Goal: Task Accomplishment & Management: Manage account settings

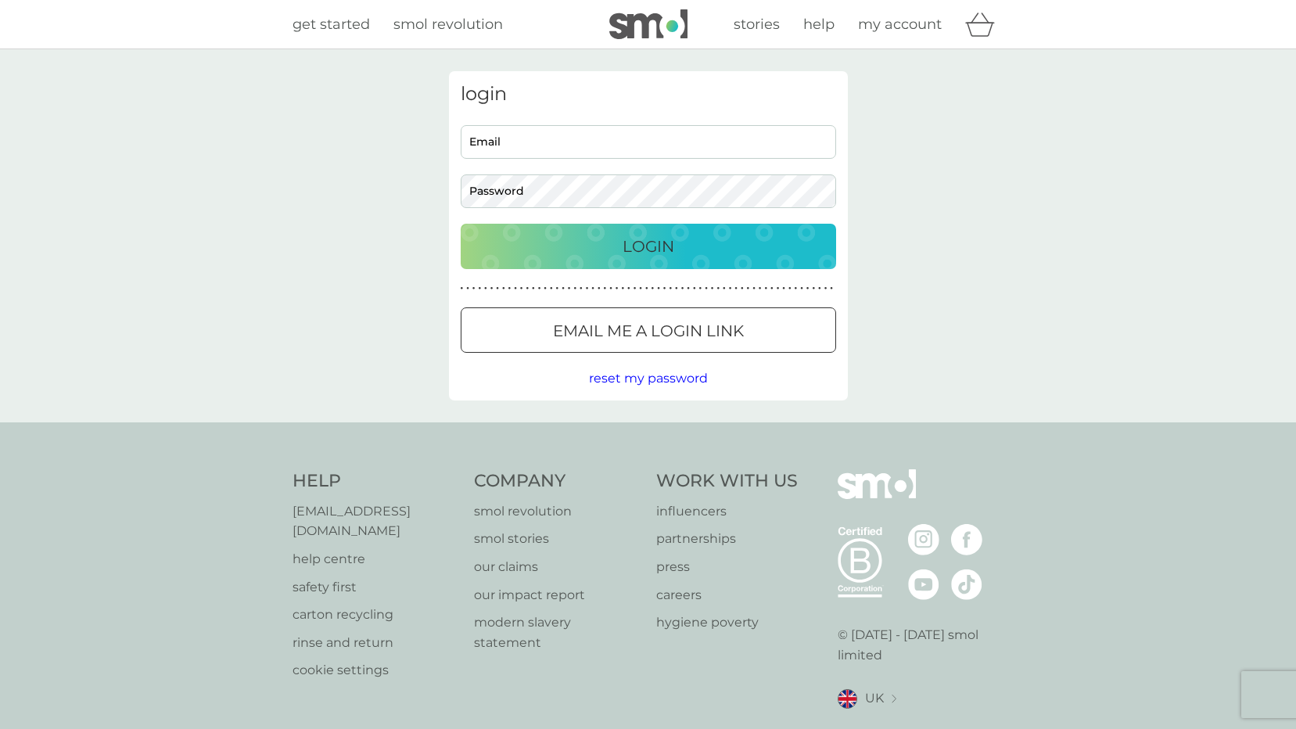
click at [493, 149] on input "Email" at bounding box center [648, 142] width 375 height 34
type input "[PERSON_NAME][EMAIL_ADDRESS][PERSON_NAME][DOMAIN_NAME]"
click at [461, 224] on button "Login" at bounding box center [648, 246] width 375 height 45
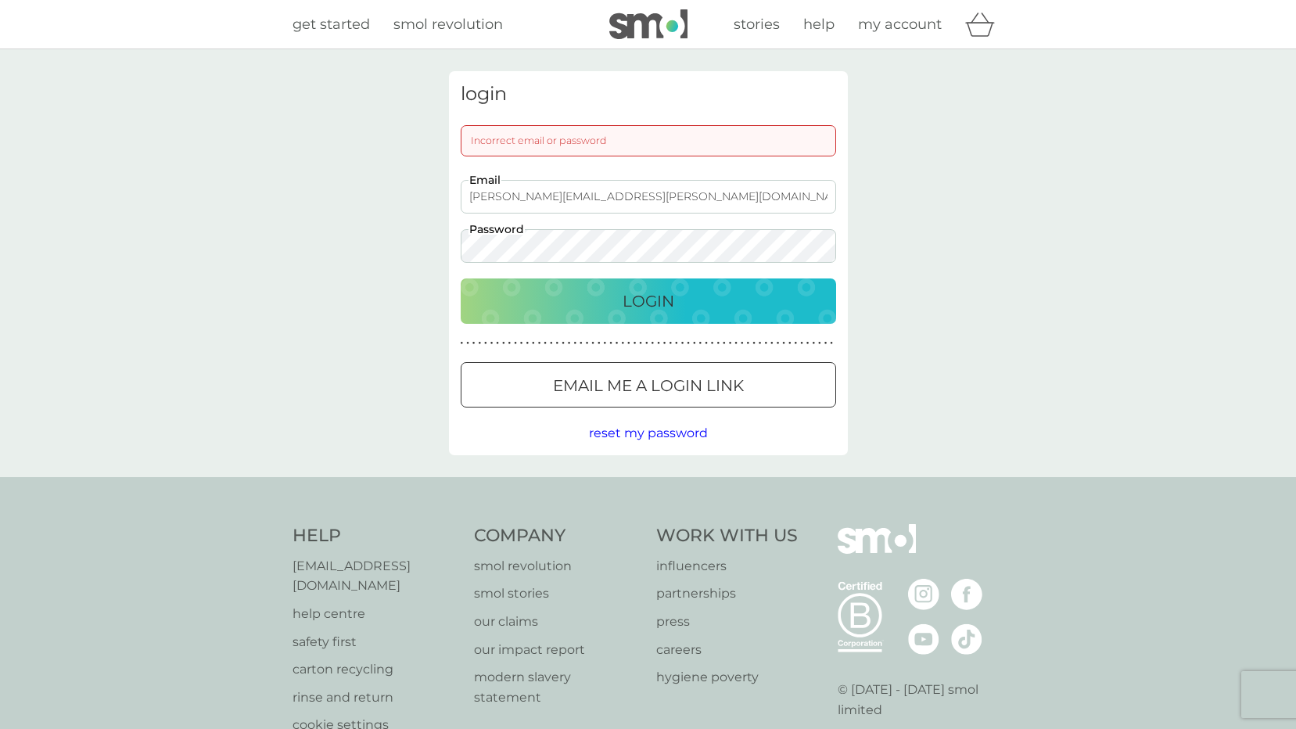
click at [461, 278] on button "Login" at bounding box center [648, 300] width 375 height 45
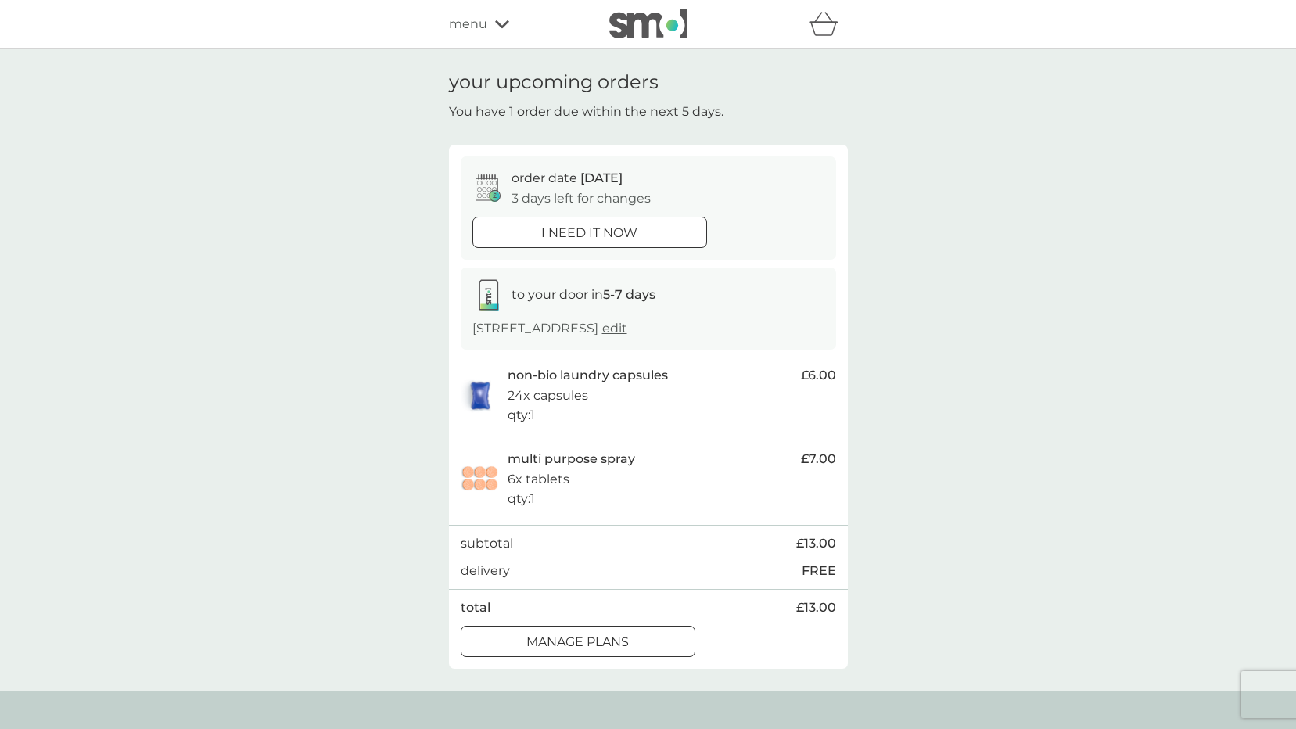
click at [591, 637] on div at bounding box center [578, 641] width 56 height 16
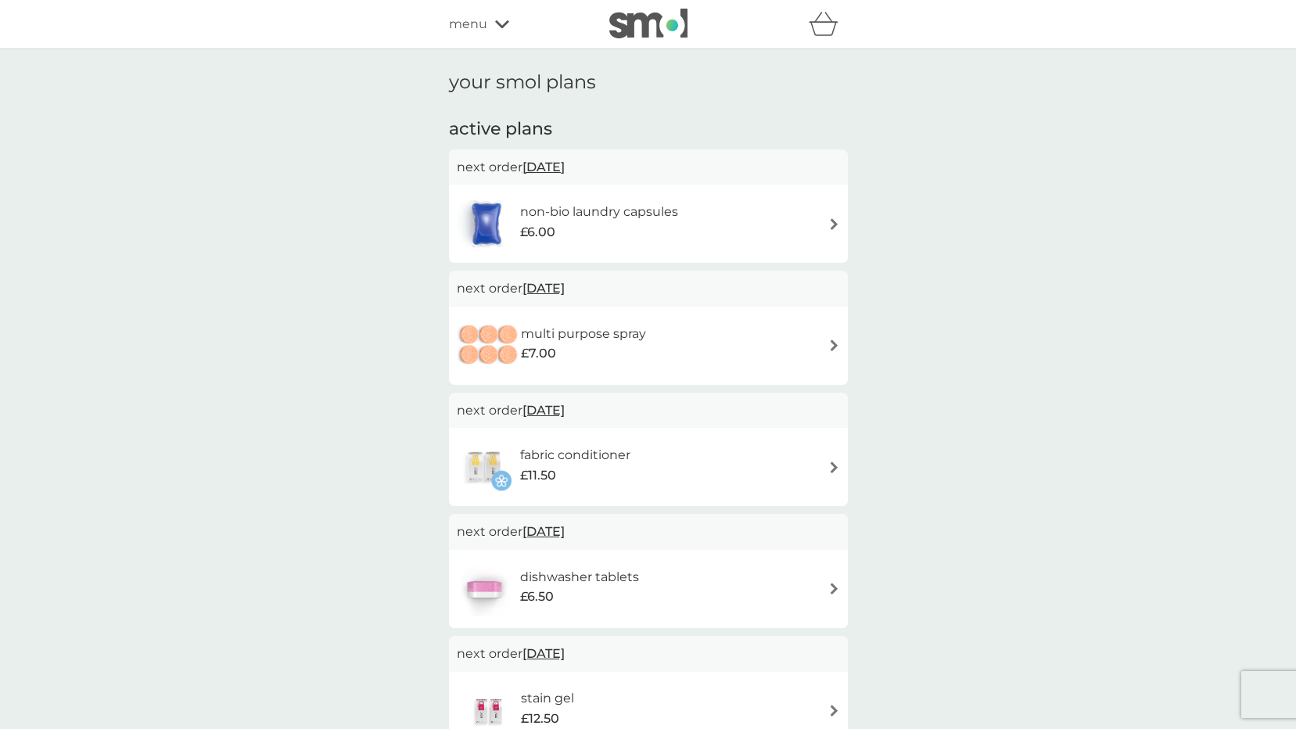
click at [833, 221] on img at bounding box center [834, 224] width 12 height 12
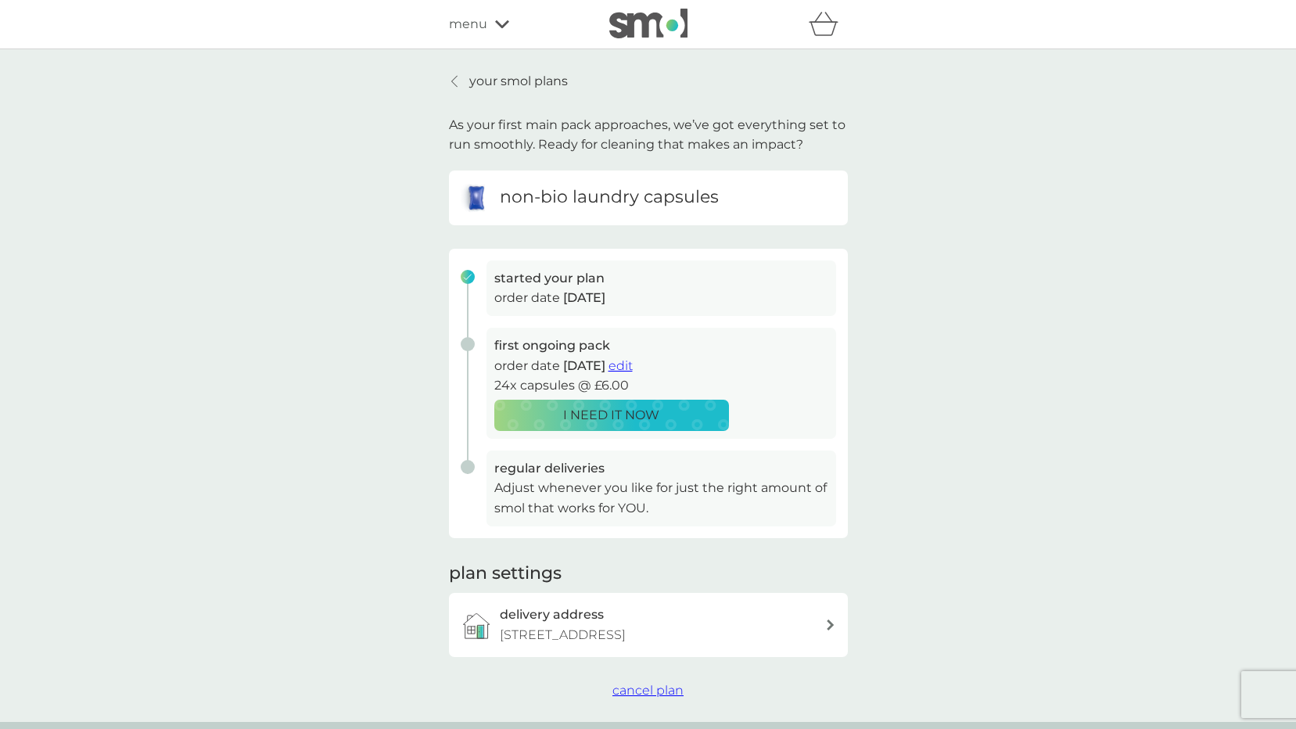
click at [633, 367] on span "edit" at bounding box center [620, 365] width 24 height 15
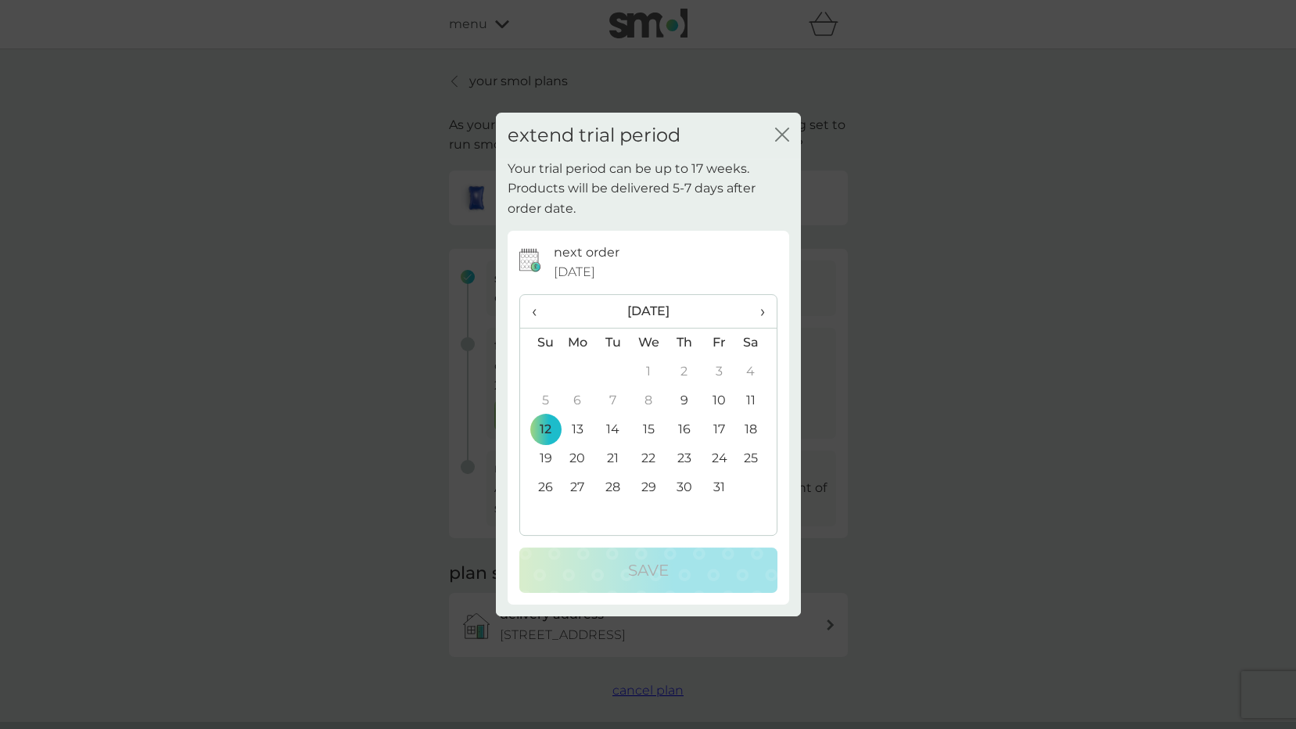
click at [762, 307] on span "›" at bounding box center [756, 311] width 16 height 33
click at [543, 429] on td "9" at bounding box center [540, 429] width 40 height 29
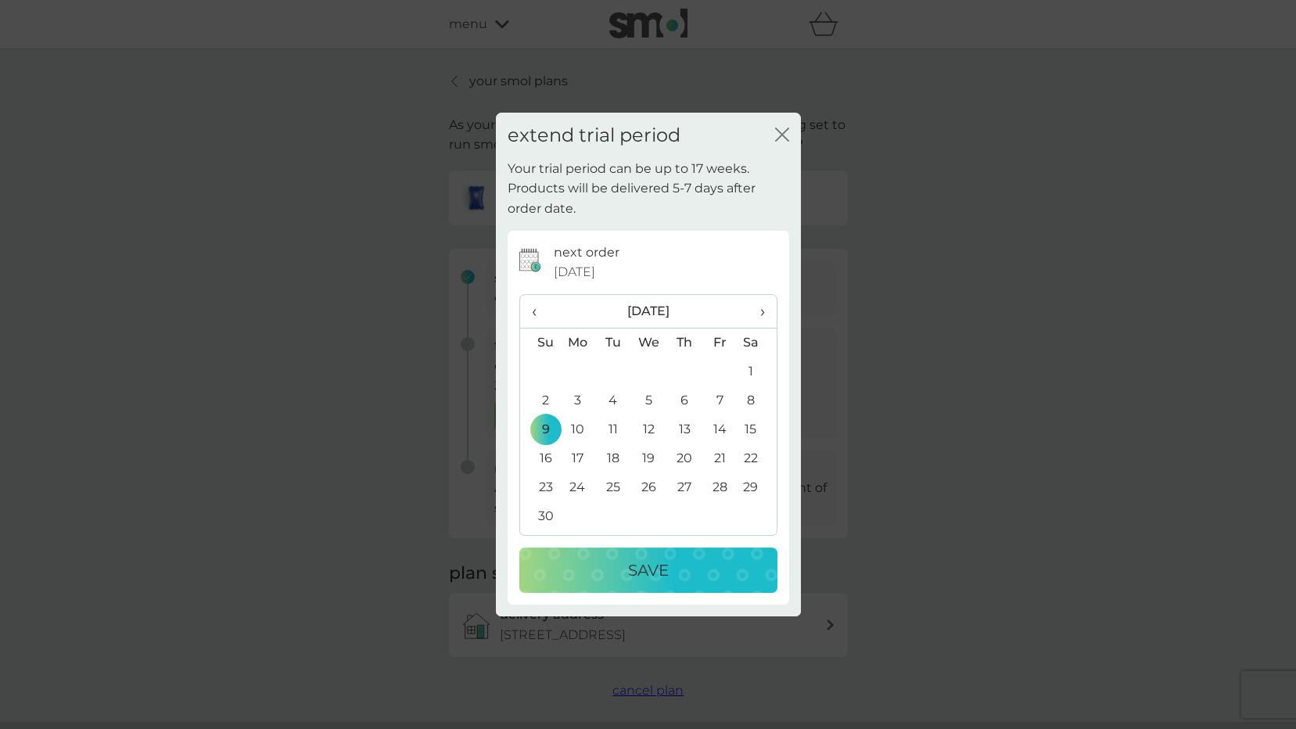
click at [624, 558] on div "Save" at bounding box center [648, 570] width 227 height 25
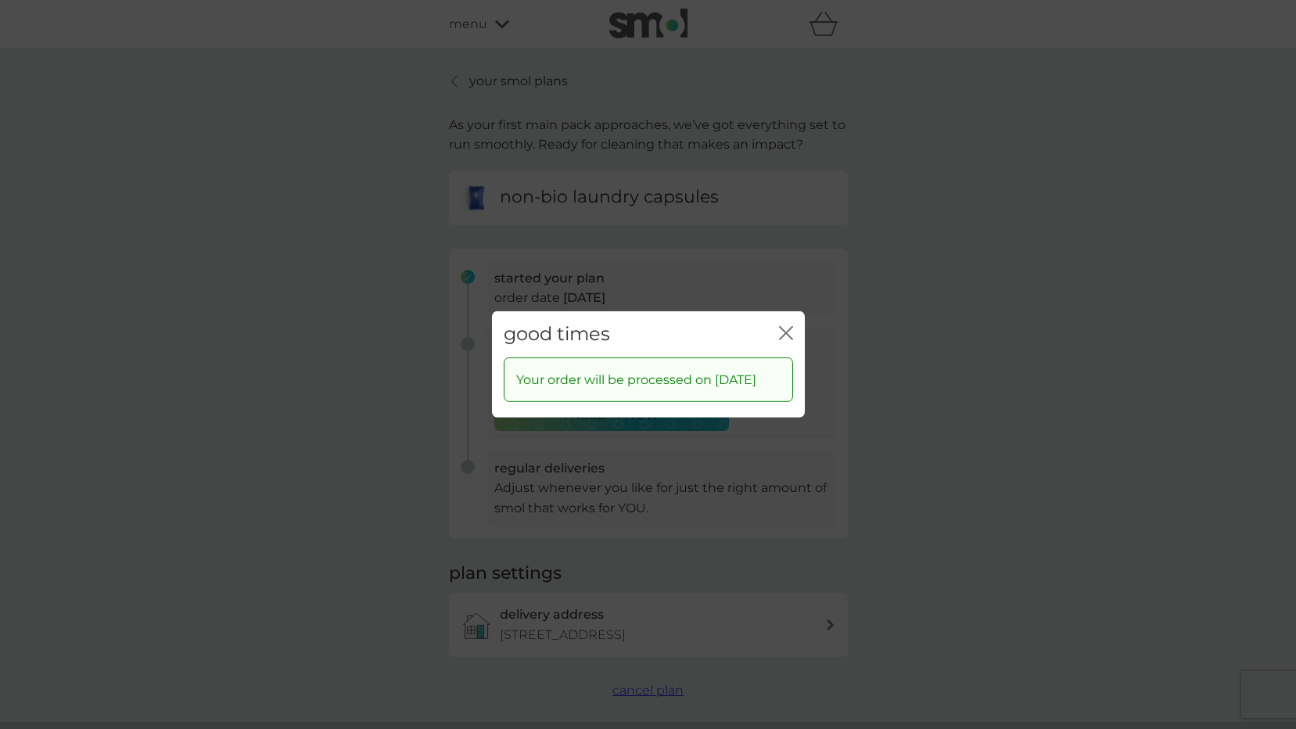
click at [788, 326] on icon "close" at bounding box center [786, 333] width 14 height 14
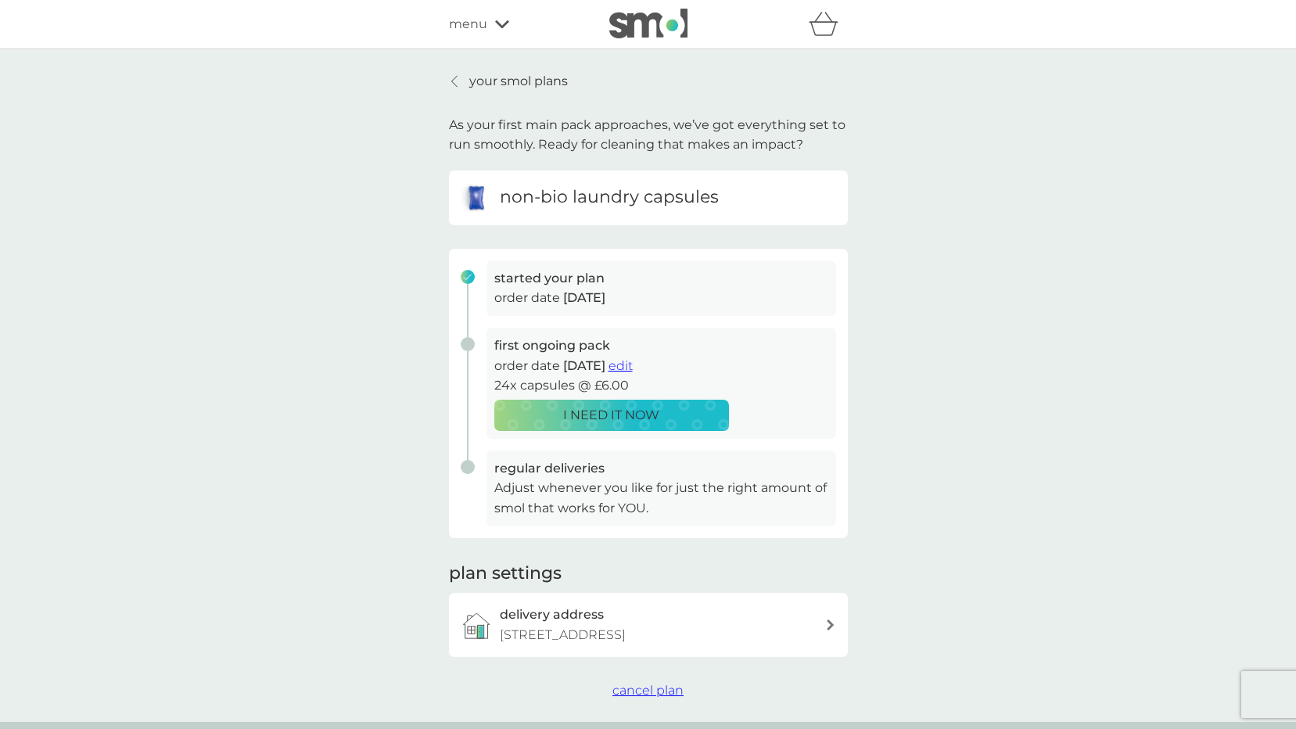
click at [453, 84] on icon at bounding box center [454, 81] width 6 height 13
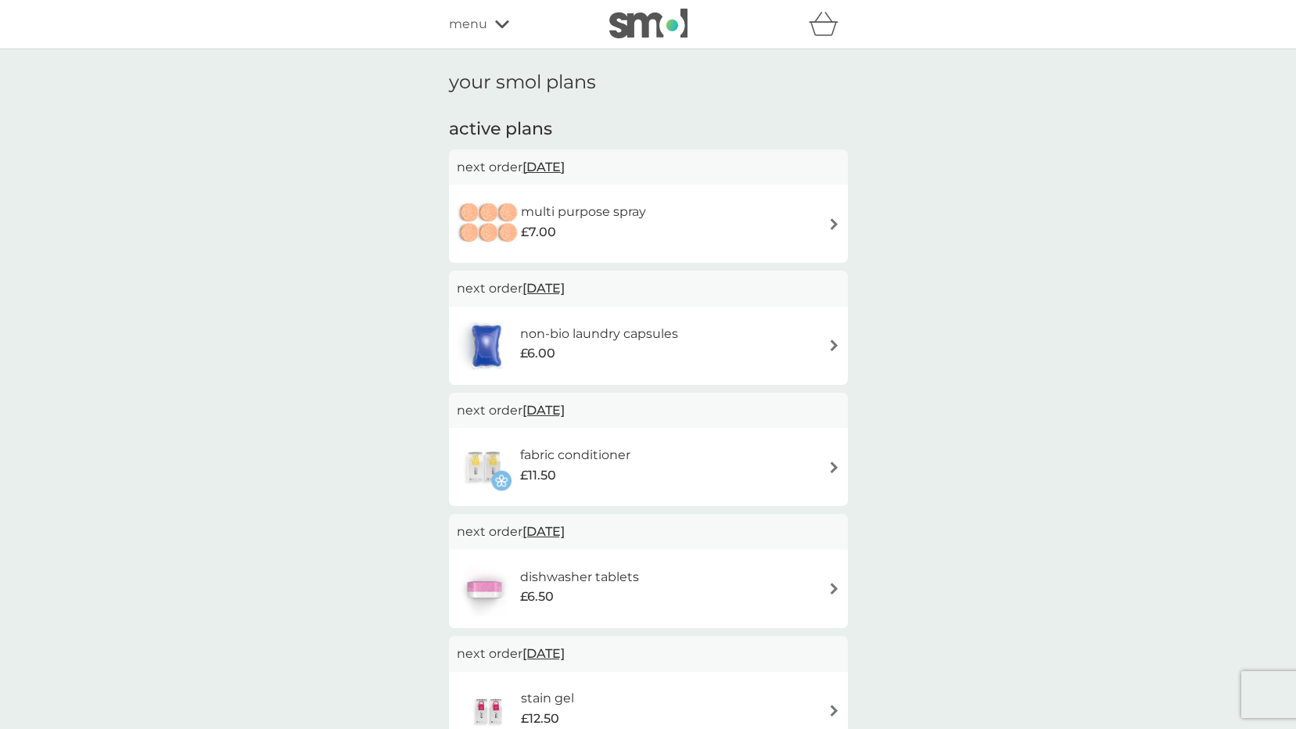
click at [658, 225] on div "multi purpose spray £7.00" at bounding box center [591, 224] width 141 height 44
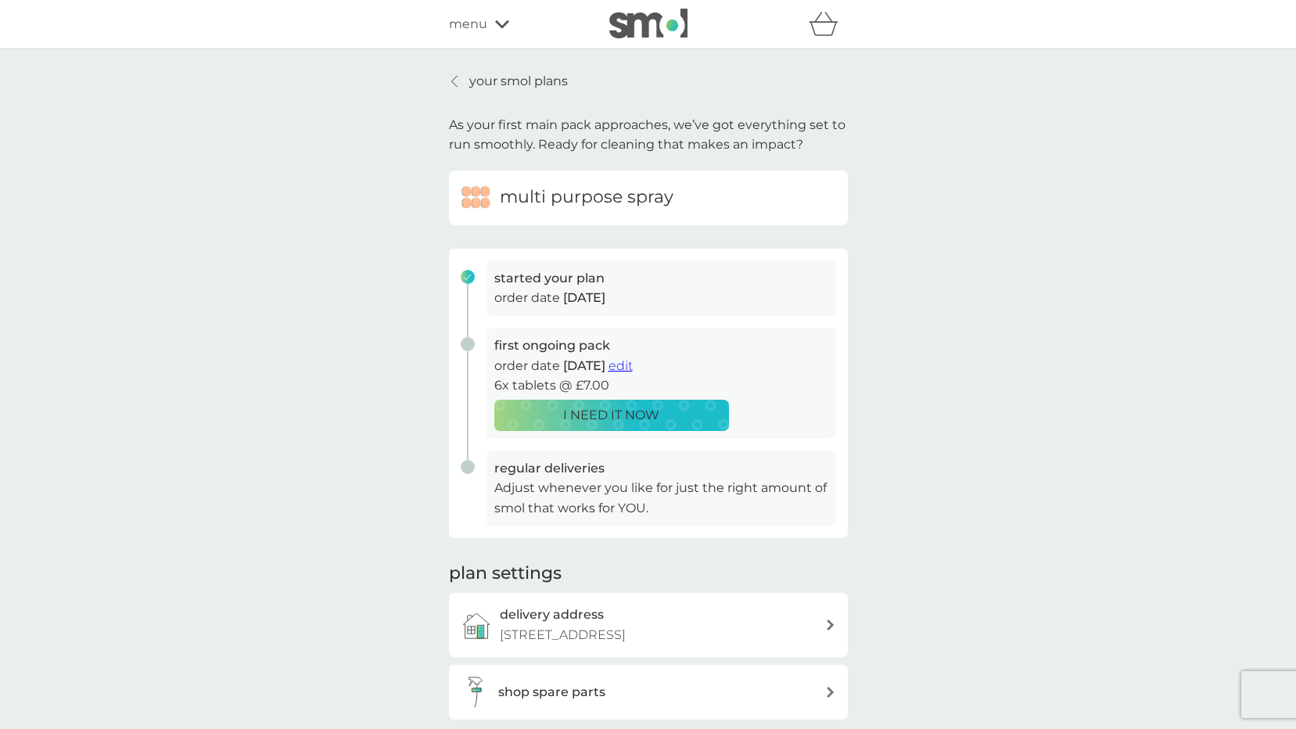
click at [633, 364] on span "edit" at bounding box center [620, 365] width 24 height 15
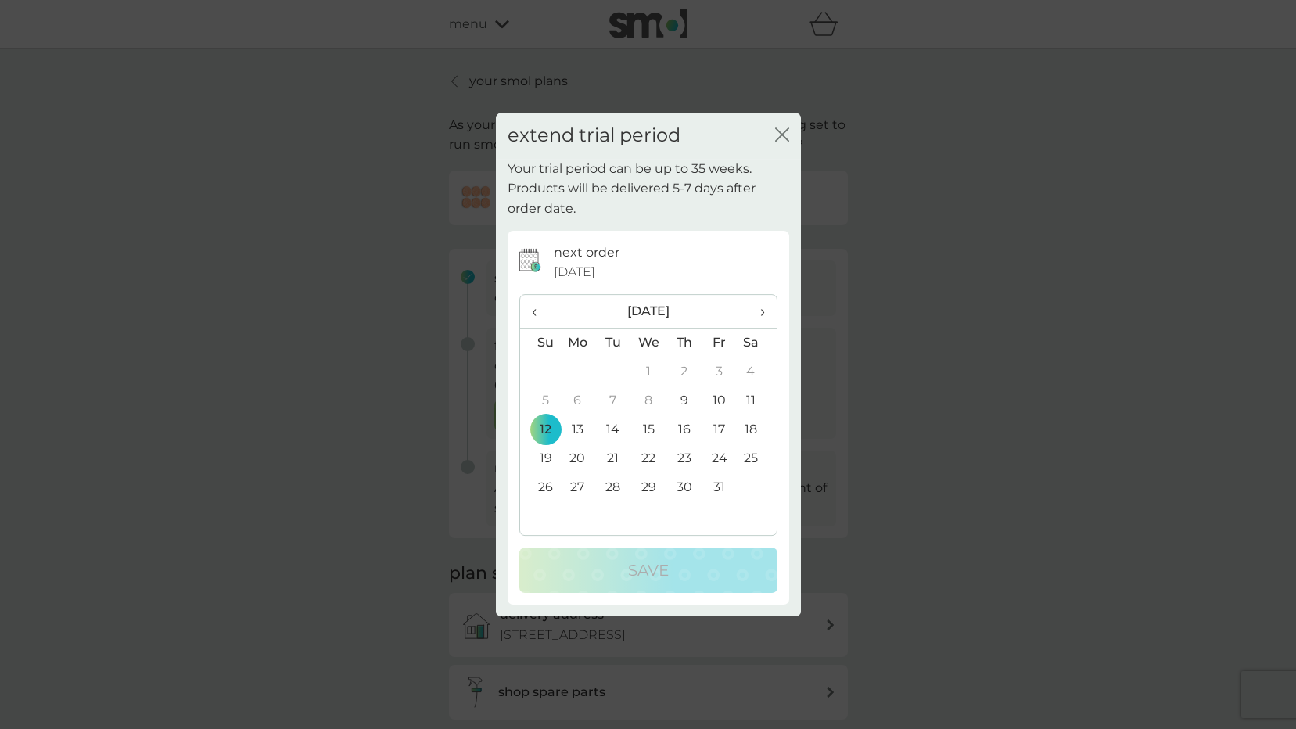
click at [753, 303] on span "›" at bounding box center [756, 311] width 16 height 33
click at [541, 427] on td "9" at bounding box center [540, 429] width 40 height 29
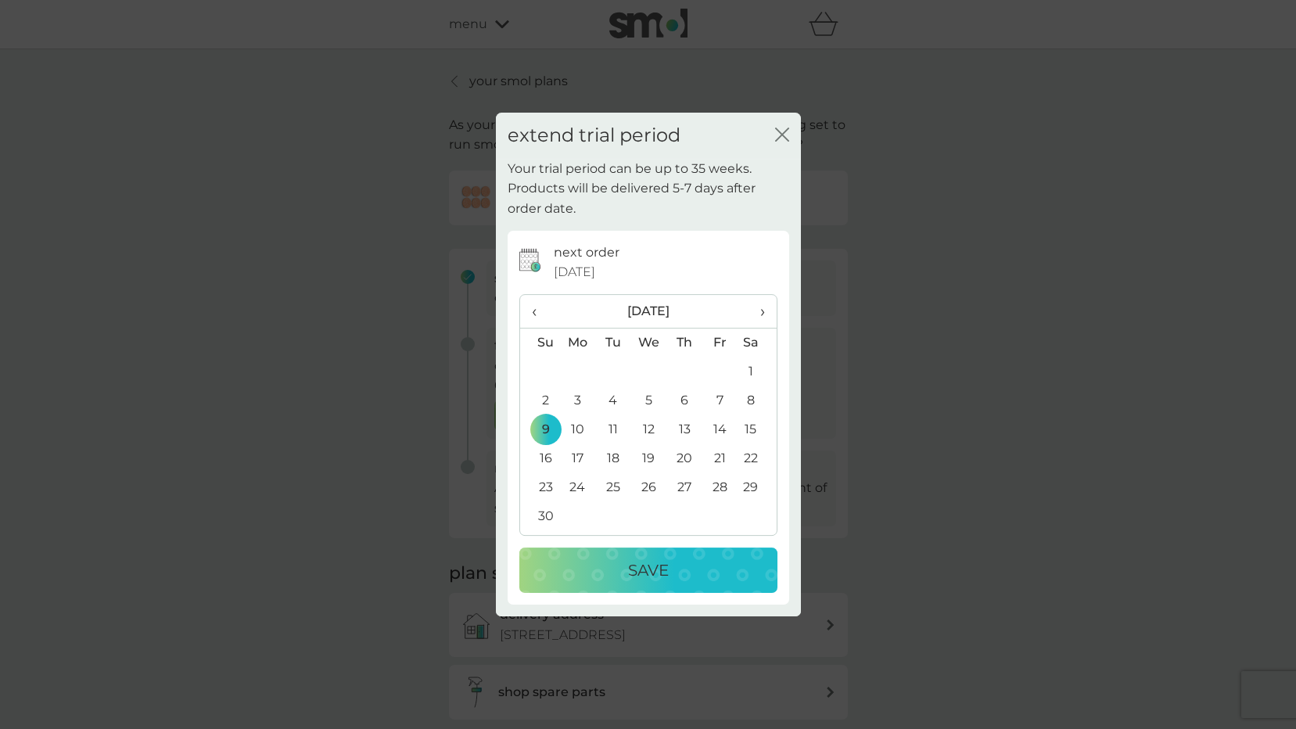
click at [676, 575] on div "Save" at bounding box center [648, 570] width 227 height 25
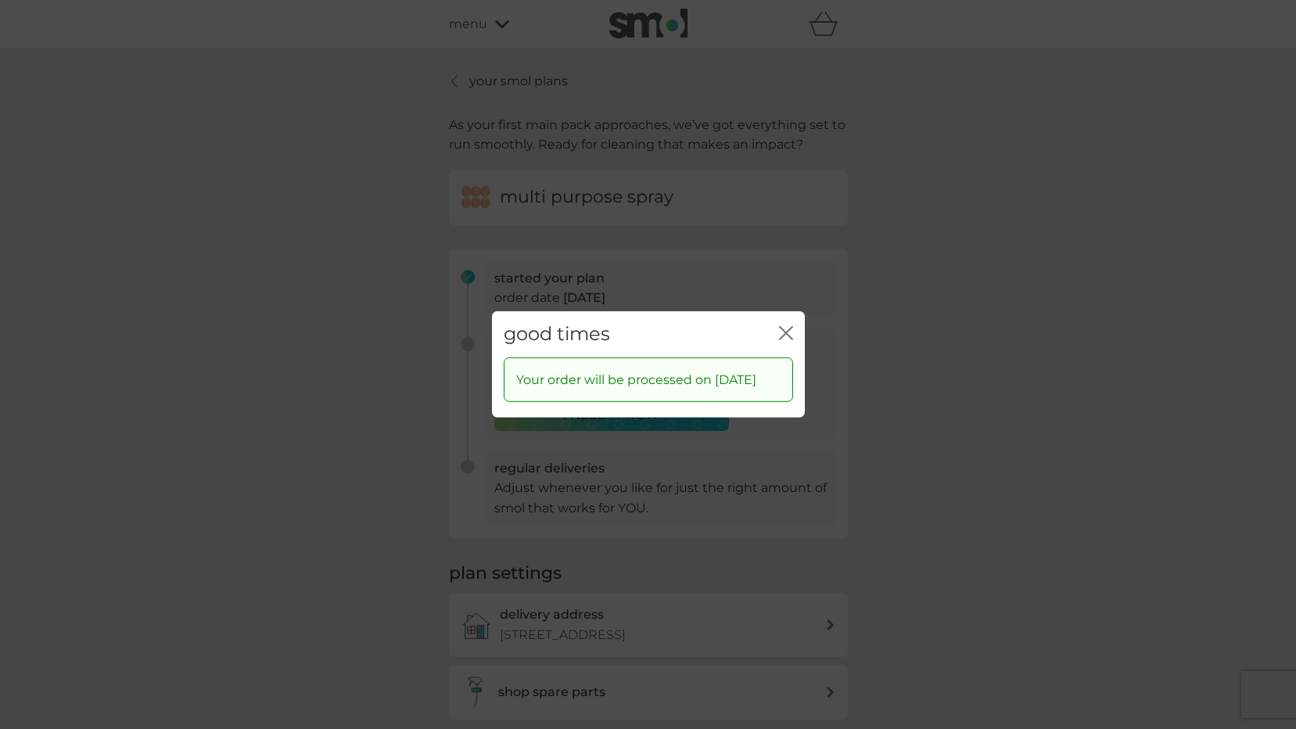
click at [787, 326] on icon "close" at bounding box center [786, 333] width 14 height 14
